Goal: Task Accomplishment & Management: Use online tool/utility

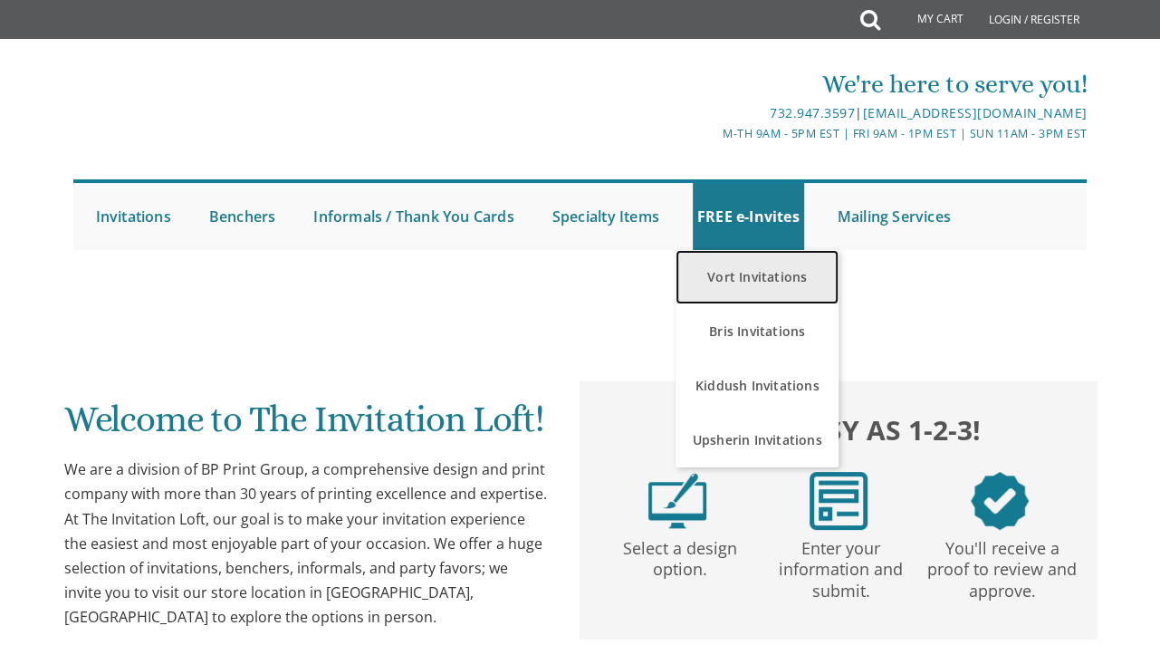
click at [775, 278] on link "Vort Invitations" at bounding box center [756, 277] width 163 height 54
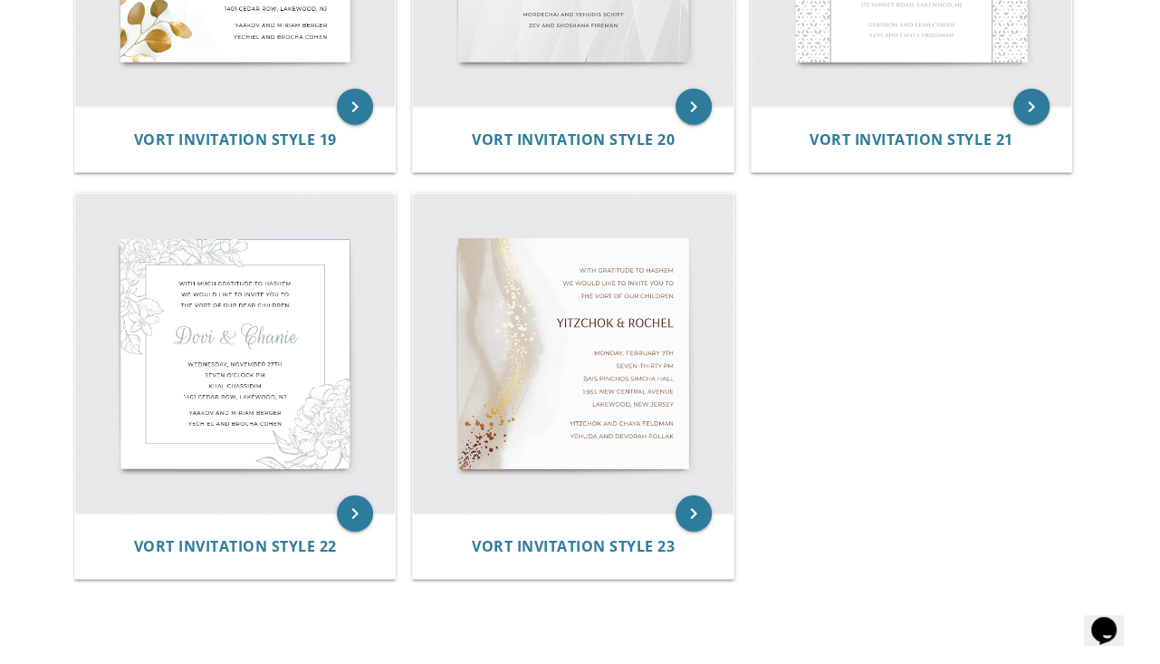
scroll to position [3076, 0]
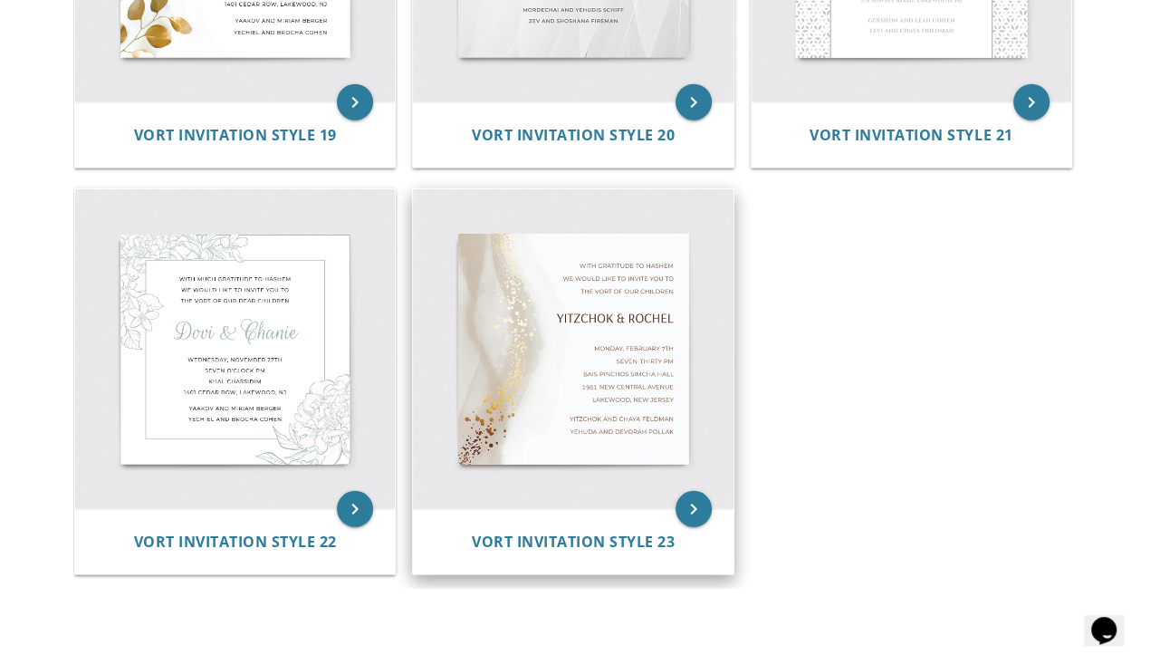
click at [497, 408] on img at bounding box center [573, 349] width 320 height 320
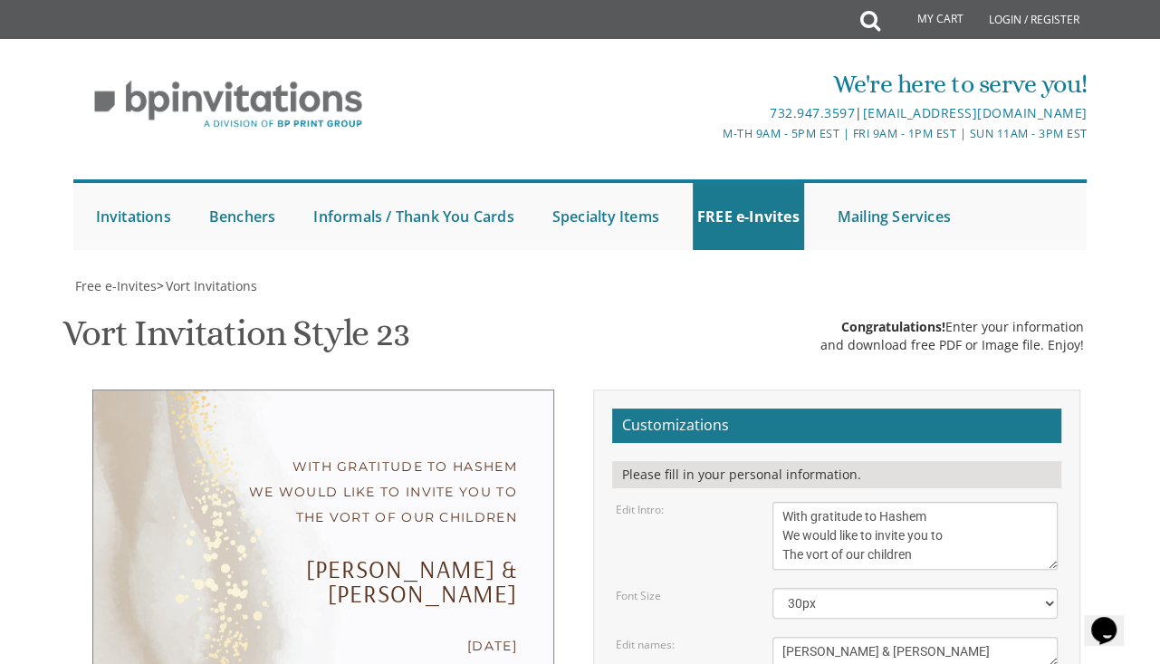
scroll to position [282, 0]
click at [883, 636] on textarea "[PERSON_NAME] & [PERSON_NAME]" at bounding box center [914, 651] width 285 height 30
type textarea "Y"
type textarea "[PERSON_NAME] and [PERSON_NAME]"
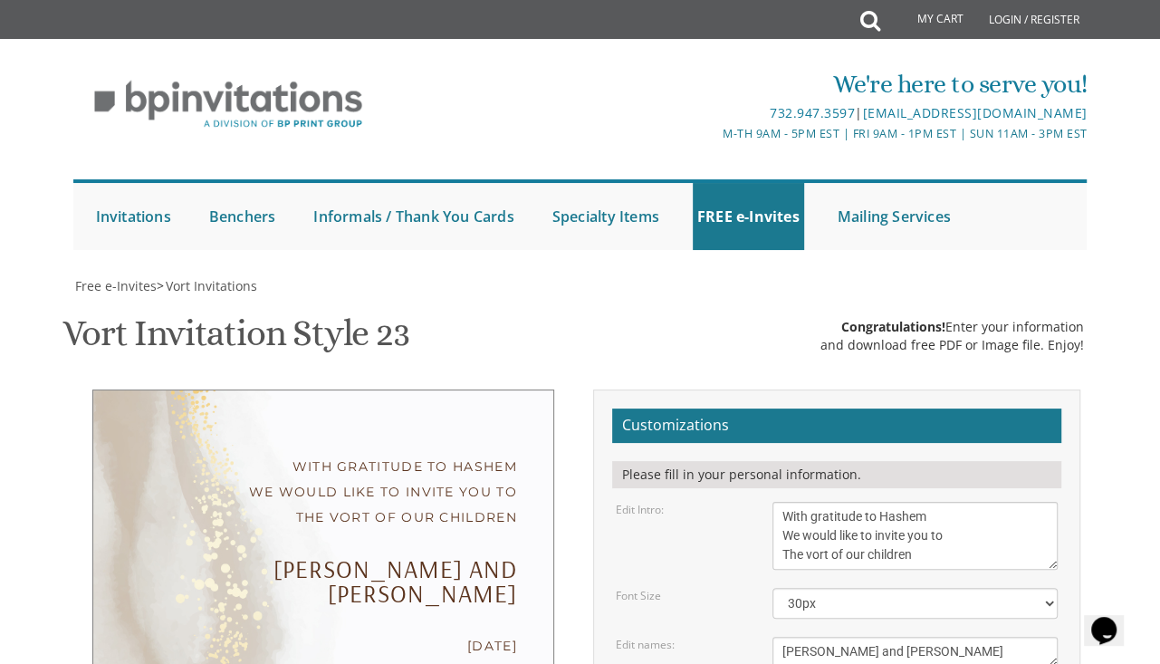
click at [801, 502] on textarea "With gratitude to Hashem We would like to invite you to The vort of our children" at bounding box center [914, 536] width 285 height 68
click at [803, 502] on textarea "With gratitude to Hashem We would like to invite you to The vort of our children" at bounding box center [914, 536] width 285 height 68
click at [809, 502] on textarea "With gratitude to Hashem We would like to invite you to The vort of our children" at bounding box center [914, 536] width 285 height 68
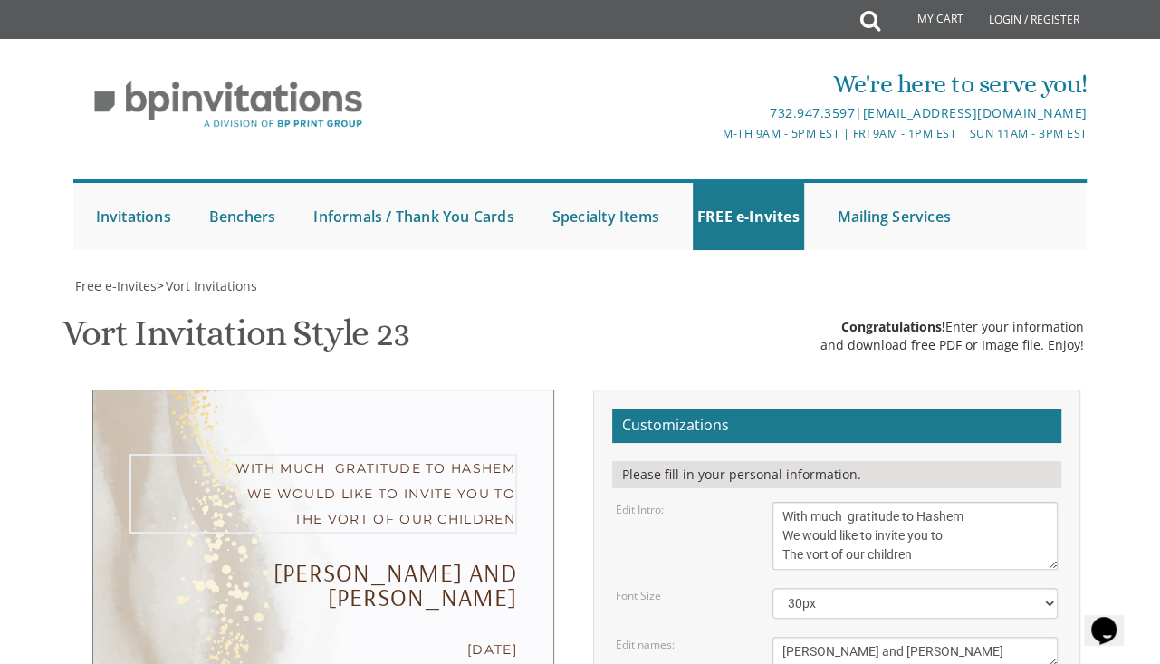
click at [878, 502] on textarea "With gratitude to Hashem We would like to invite you to The vort of our children" at bounding box center [914, 536] width 285 height 68
type textarea "With much gratitude to Hashem We would like to invite you to The vort of our ch…"
